Goal: Task Accomplishment & Management: Manage account settings

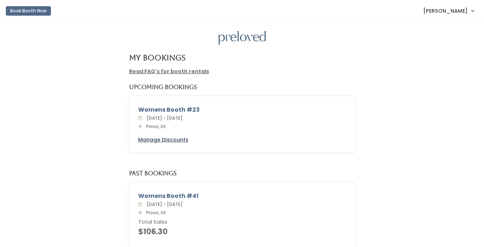
click at [177, 136] on u "Manage Discounts" at bounding box center [163, 139] width 50 height 7
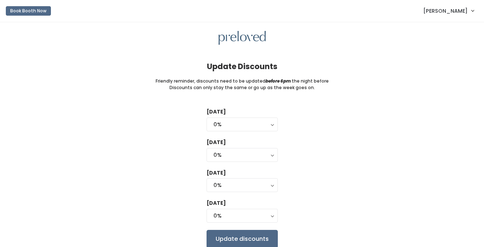
click at [252, 128] on form "[DATE] 0% 25% 50% 75% 90% 0% [DATE] 0% 25% 50% 75% 90% 0% [DATE] 0% 25% 50% 75%…" at bounding box center [241, 178] width 71 height 140
click at [258, 121] on div "0%" at bounding box center [241, 124] width 57 height 8
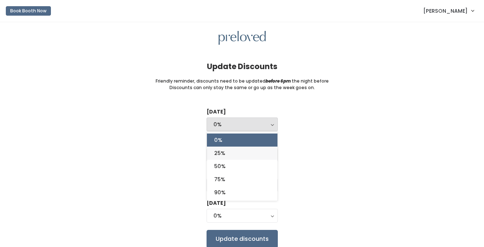
click at [251, 146] on link "25%" at bounding box center [242, 152] width 71 height 13
select select "25%"
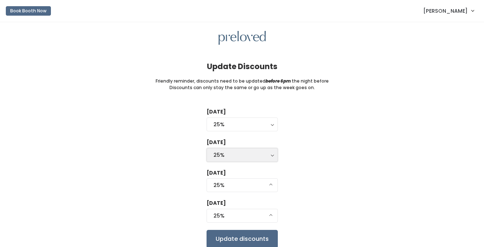
click at [248, 151] on div "25%" at bounding box center [241, 155] width 57 height 8
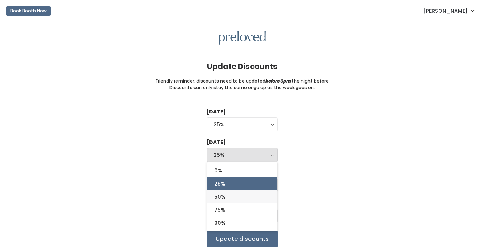
click at [247, 190] on link "50%" at bounding box center [242, 196] width 71 height 13
select select "50%"
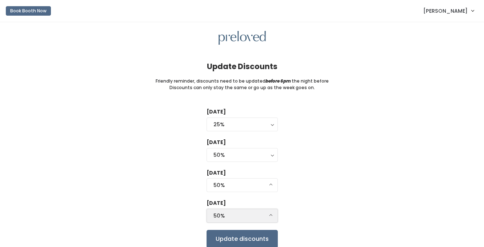
click at [248, 212] on div "50%" at bounding box center [241, 216] width 57 height 8
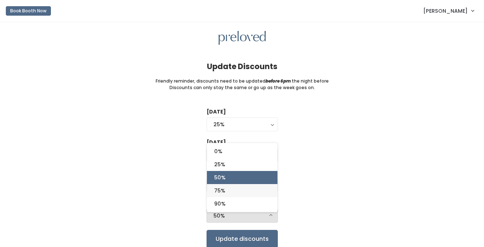
click at [237, 184] on link "75%" at bounding box center [242, 190] width 71 height 13
select select "75%"
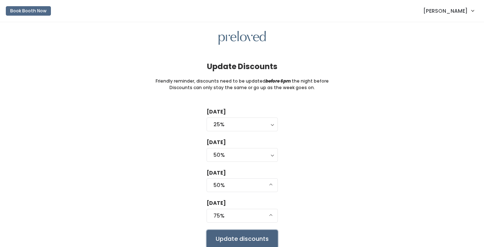
click at [243, 230] on input "Update discounts" at bounding box center [241, 239] width 71 height 18
